Goal: Transaction & Acquisition: Purchase product/service

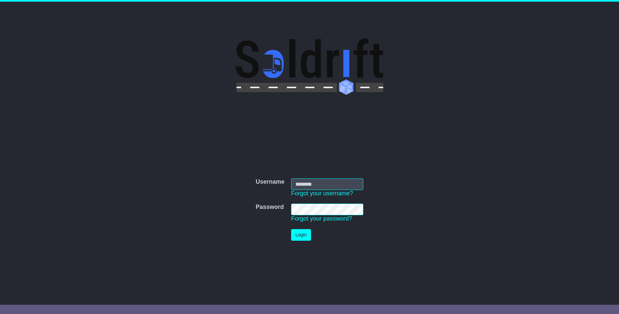
click at [312, 183] on input "Username" at bounding box center [327, 184] width 72 height 12
type input "**********"
click at [301, 237] on button "Login" at bounding box center [301, 235] width 20 height 12
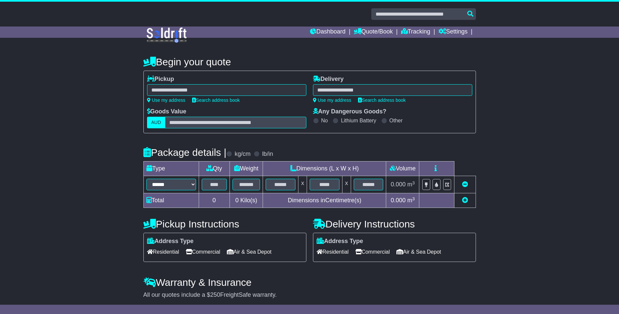
click at [232, 87] on div at bounding box center [226, 90] width 159 height 12
